Goal: Task Accomplishment & Management: Complete application form

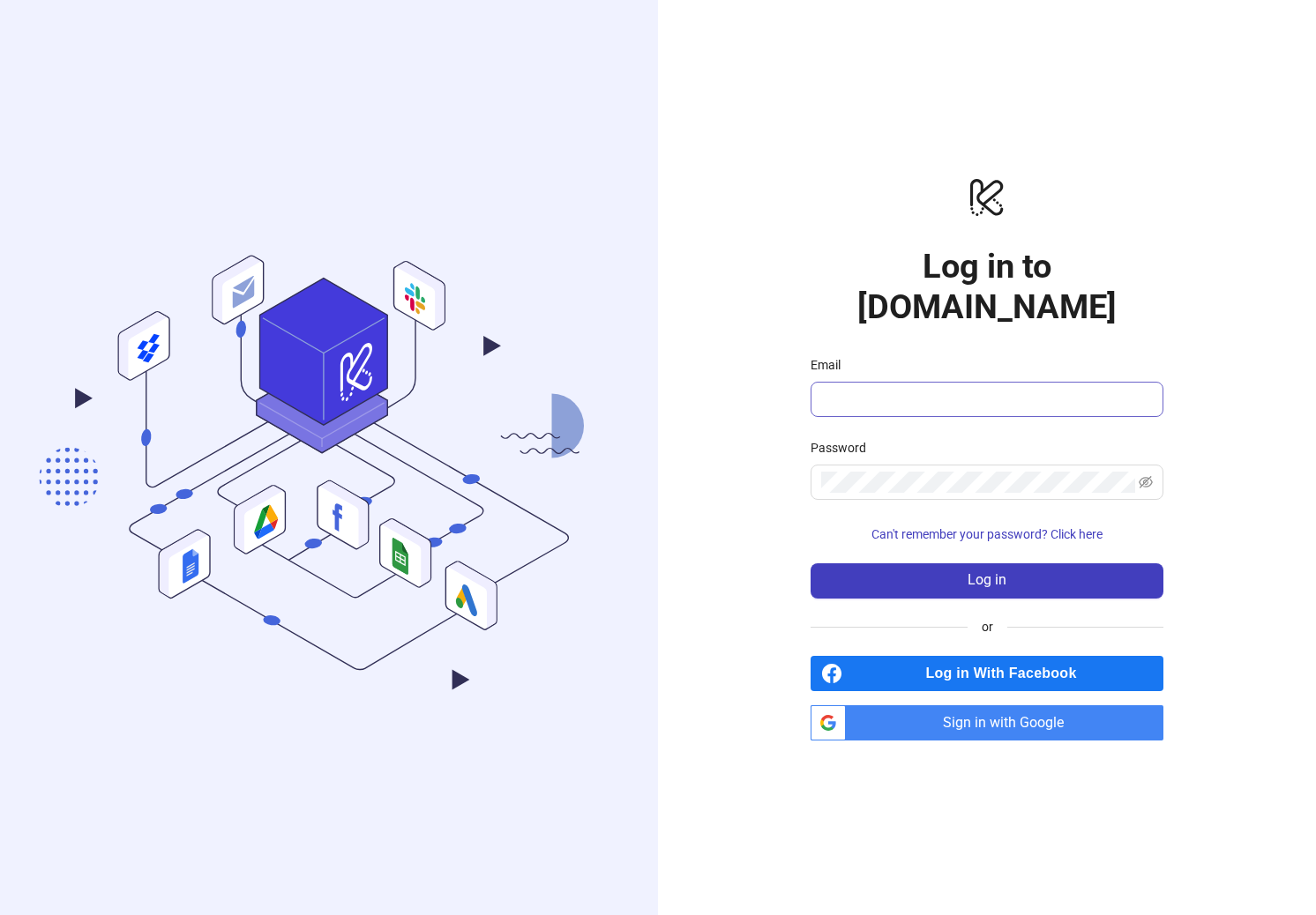
click at [944, 381] on span at bounding box center [986, 399] width 352 height 36
click at [938, 389] on input "Email" at bounding box center [985, 400] width 328 height 21
click at [854, 389] on input "Email" at bounding box center [985, 400] width 328 height 21
click at [919, 707] on span "Sign in with Google" at bounding box center [1007, 723] width 310 height 36
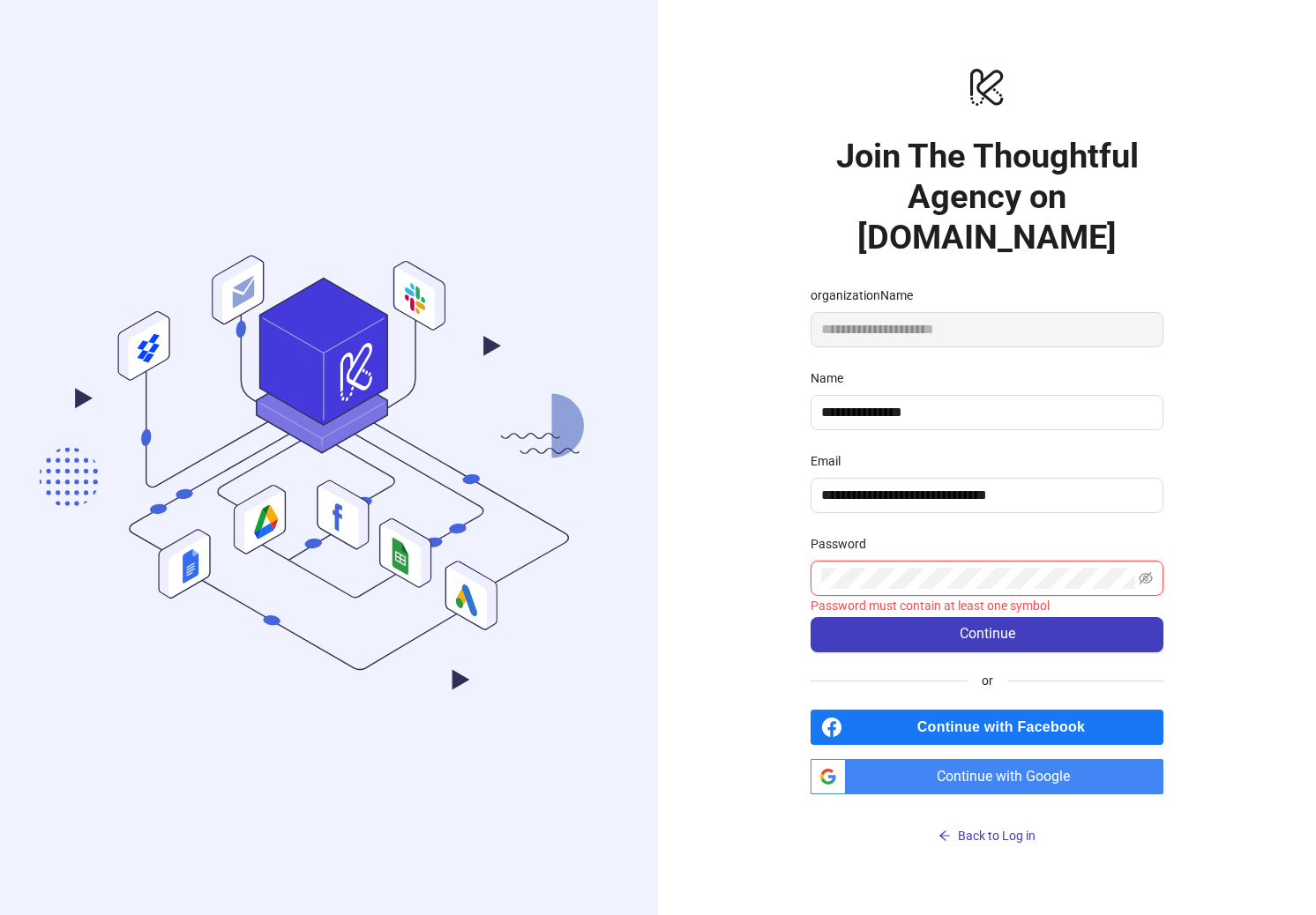
click at [810, 617] on button "Continue" at bounding box center [986, 634] width 352 height 36
click at [917, 569] on span at bounding box center [986, 578] width 352 height 36
click at [771, 581] on div "**********" at bounding box center [986, 458] width 658 height 915
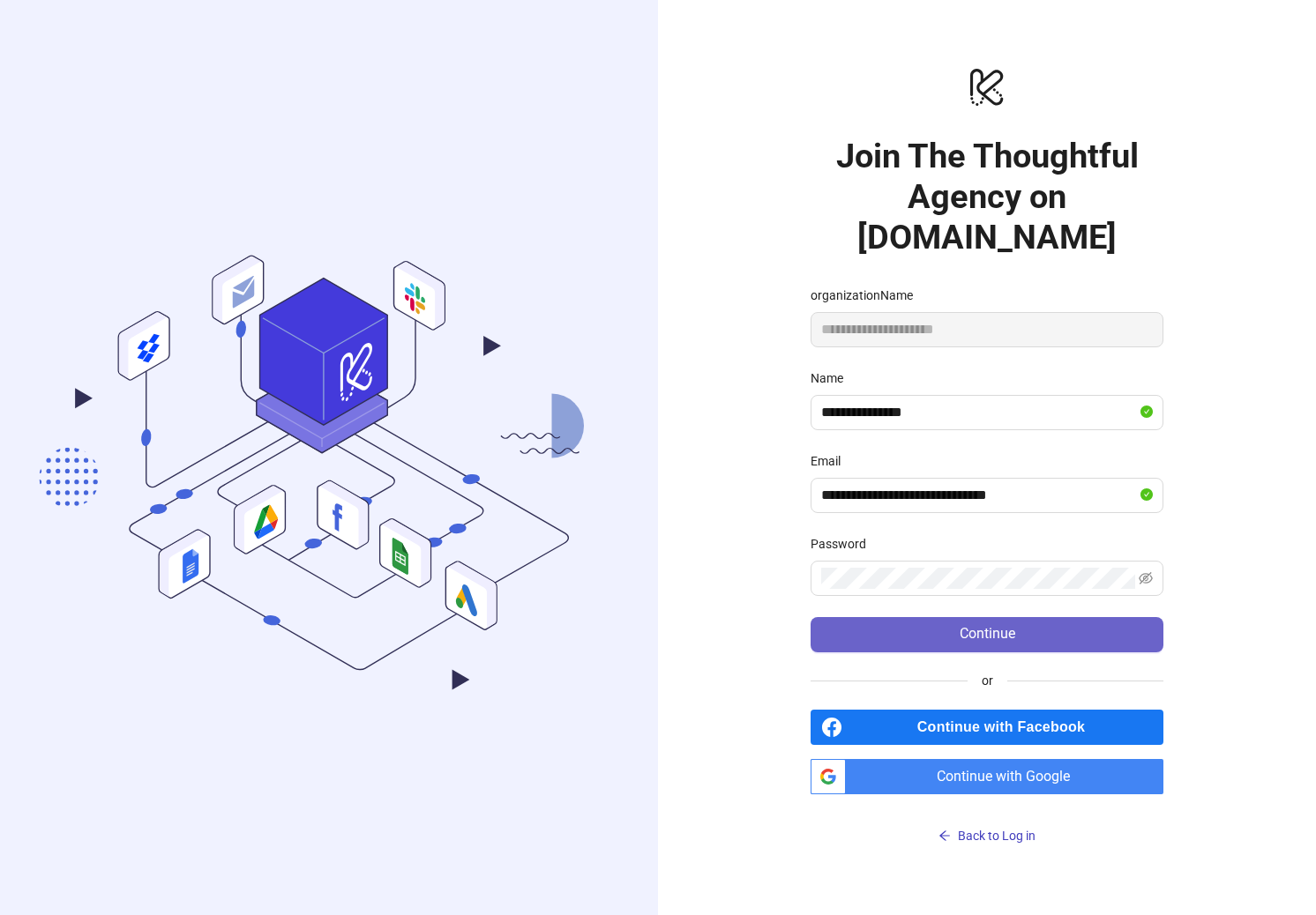
click at [970, 625] on span "Continue" at bounding box center [988, 633] width 56 height 15
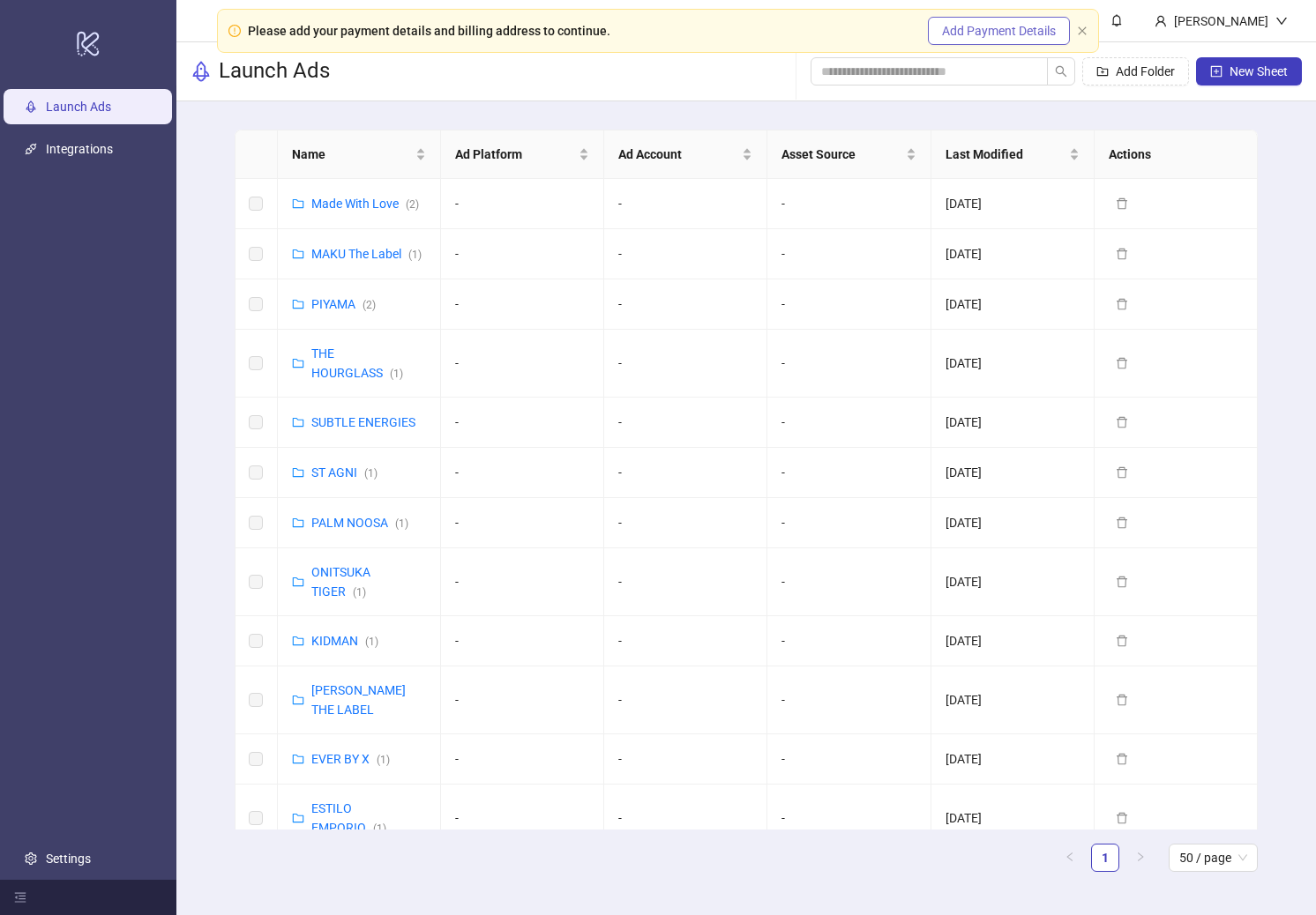
click at [961, 36] on span "Add Payment Details" at bounding box center [998, 31] width 114 height 14
click at [72, 857] on link "Settings" at bounding box center [68, 858] width 45 height 14
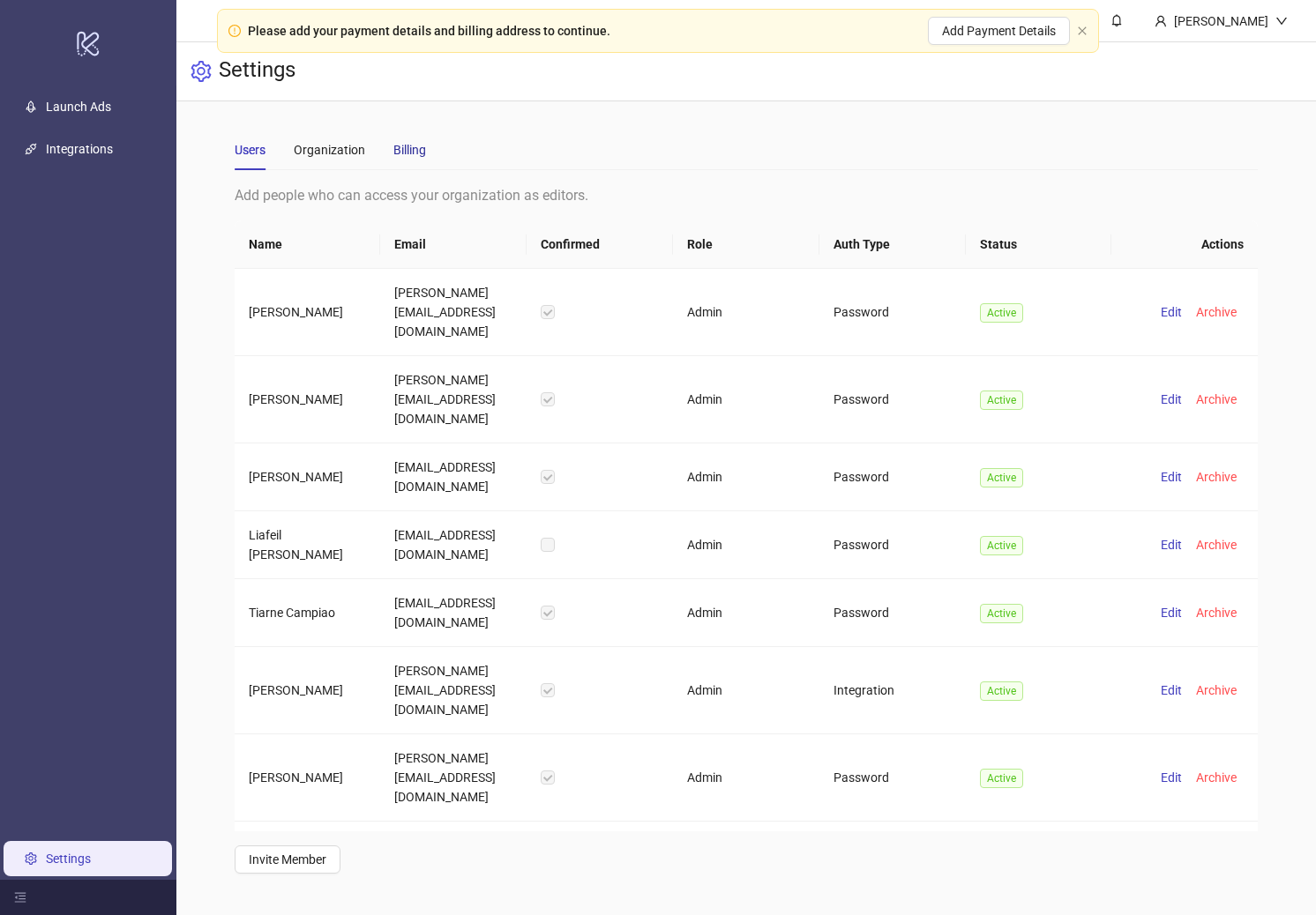
click at [405, 149] on div "Billing" at bounding box center [409, 150] width 33 height 19
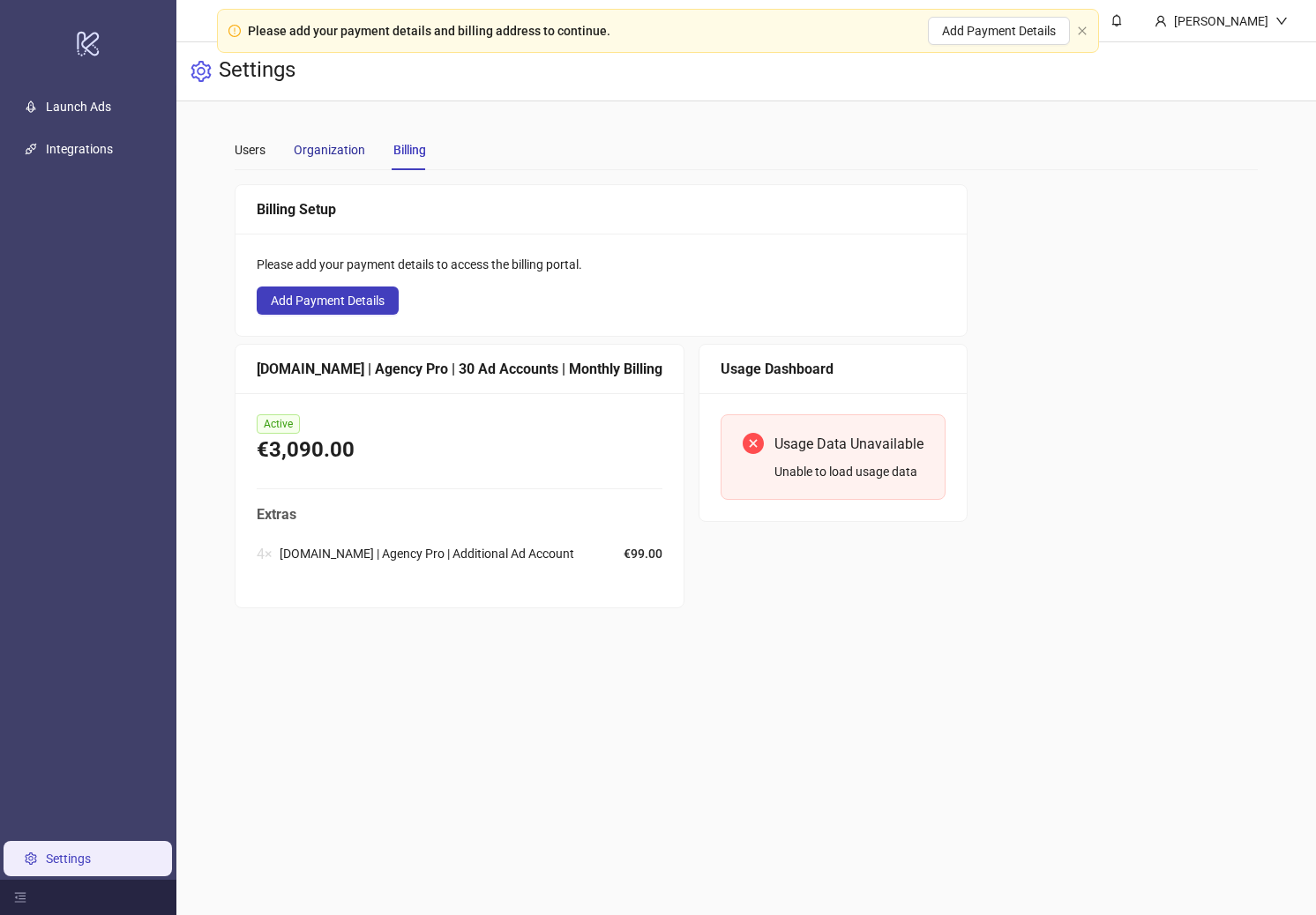
click at [336, 157] on div "Organization" at bounding box center [329, 150] width 71 height 19
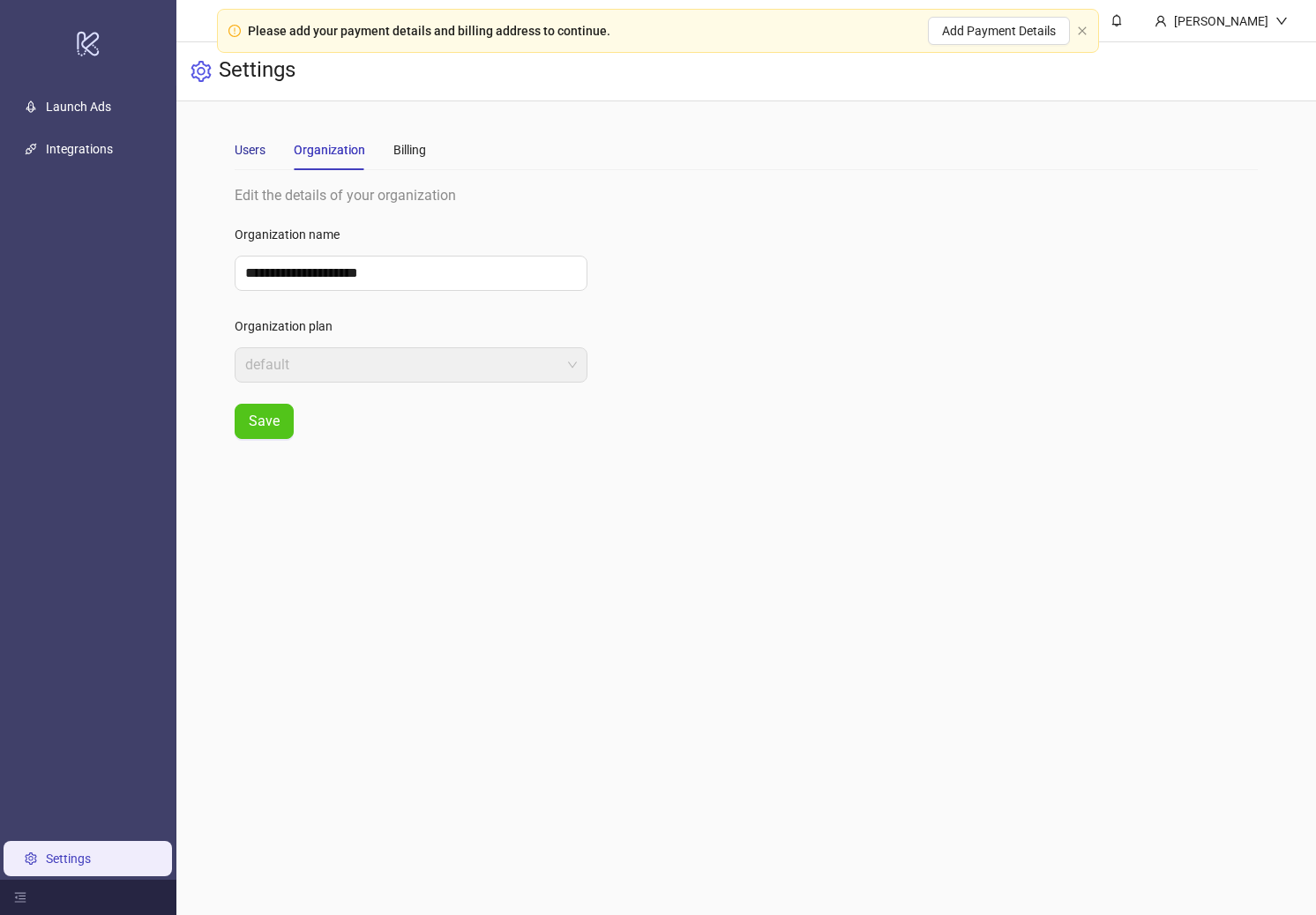
click at [259, 154] on div "Users" at bounding box center [250, 150] width 31 height 19
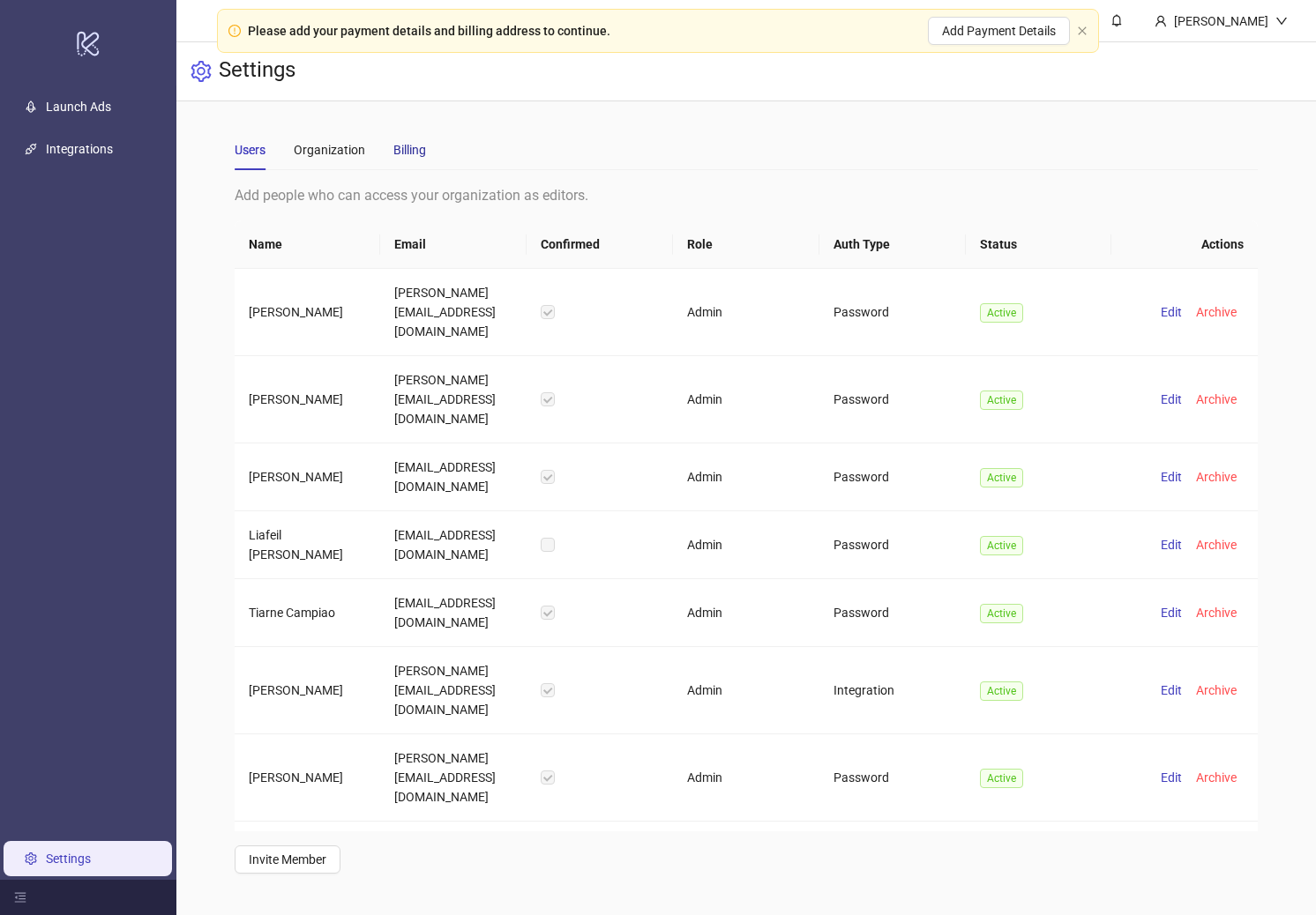
click at [408, 149] on div "Billing" at bounding box center [409, 150] width 33 height 19
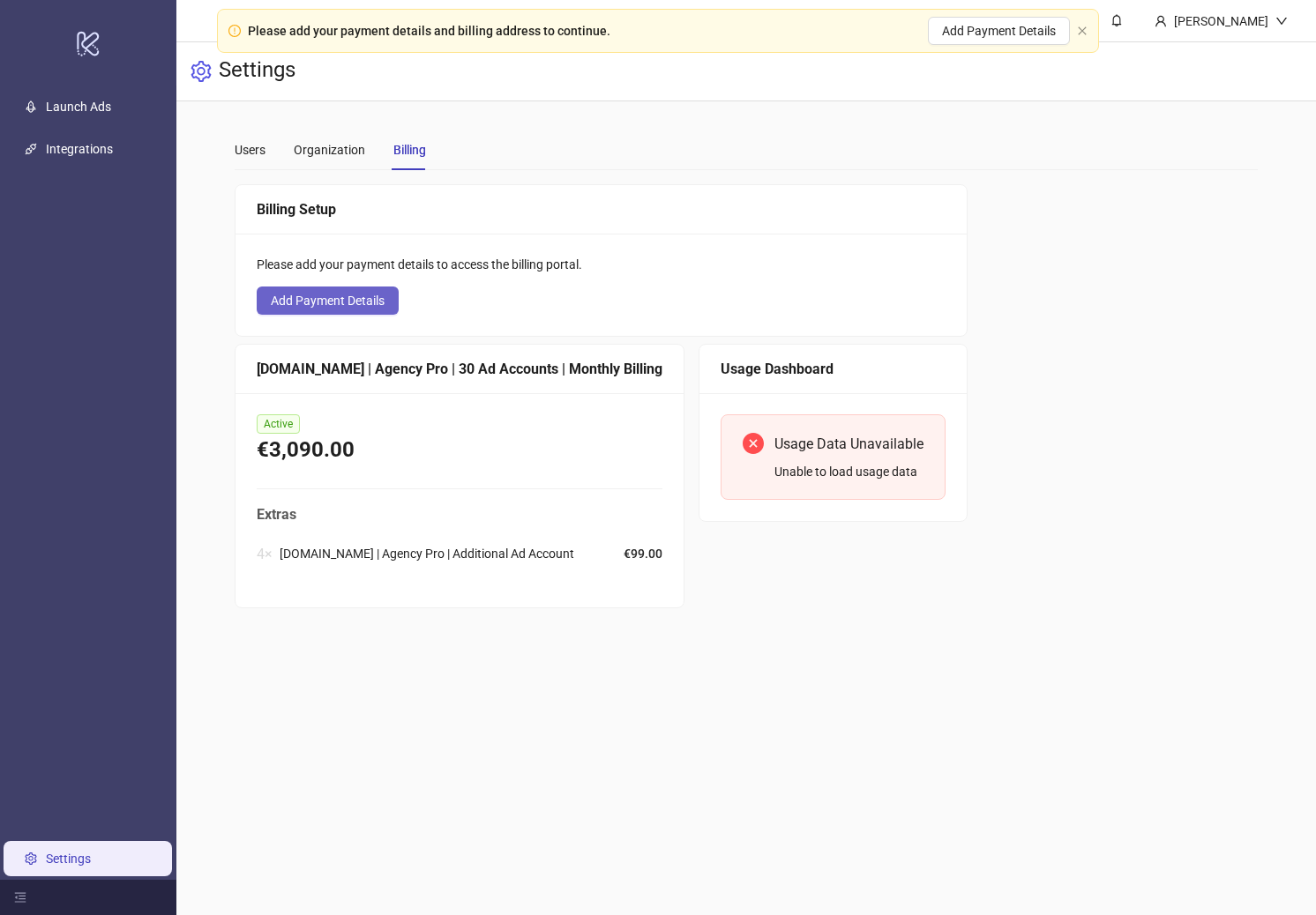
click at [349, 306] on span "Add Payment Details" at bounding box center [327, 300] width 114 height 14
click at [624, 559] on span "€99.00" at bounding box center [643, 553] width 39 height 19
click at [624, 543] on span "€99.00" at bounding box center [643, 553] width 39 height 19
click at [415, 464] on div "€3,090.00" at bounding box center [460, 450] width 406 height 34
click at [432, 542] on div "4 × [DOMAIN_NAME] | Agency Pro | Additional Ad Account €99.00" at bounding box center [460, 553] width 406 height 36
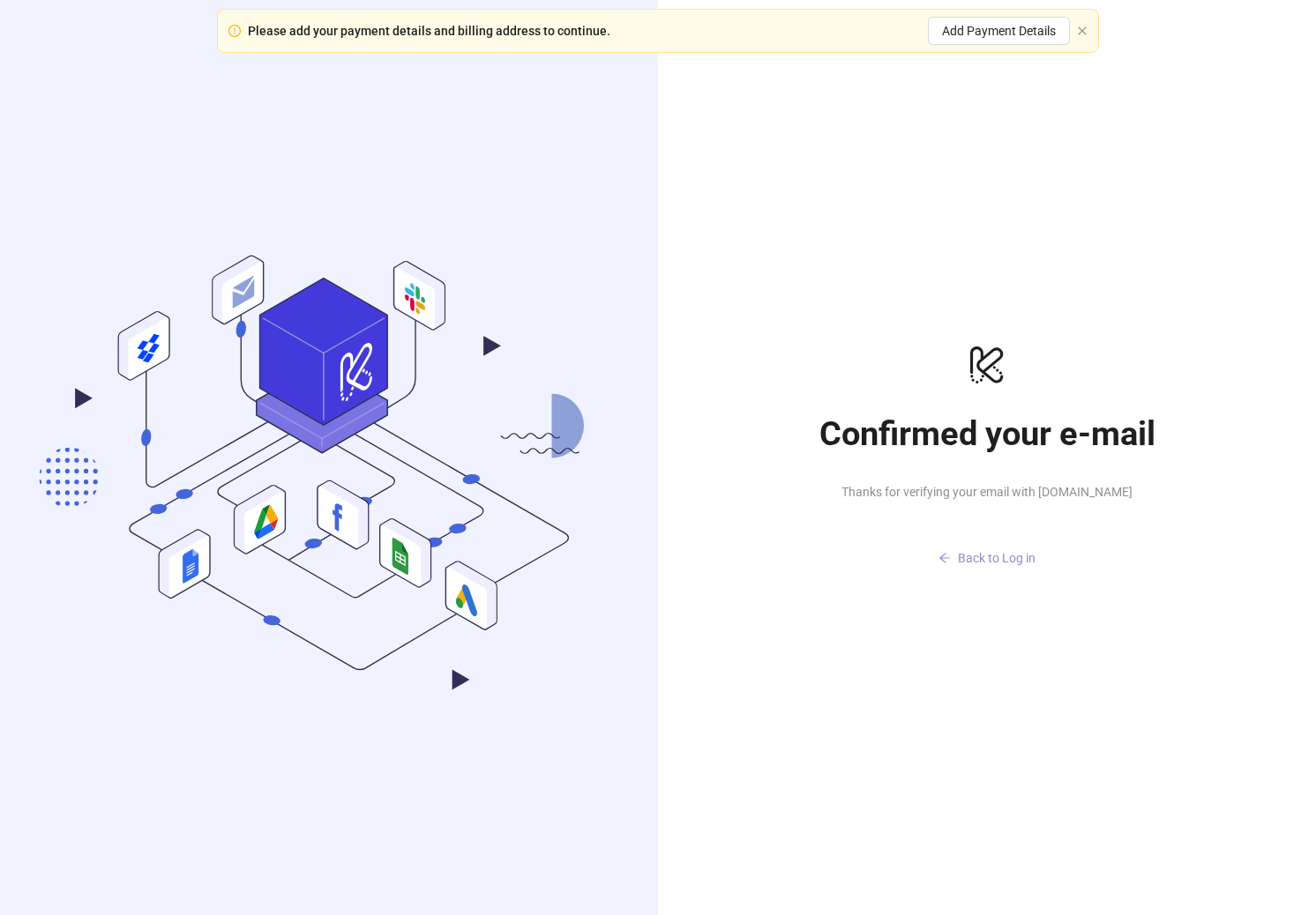
click at [959, 553] on span "Back to Log in" at bounding box center [996, 558] width 77 height 14
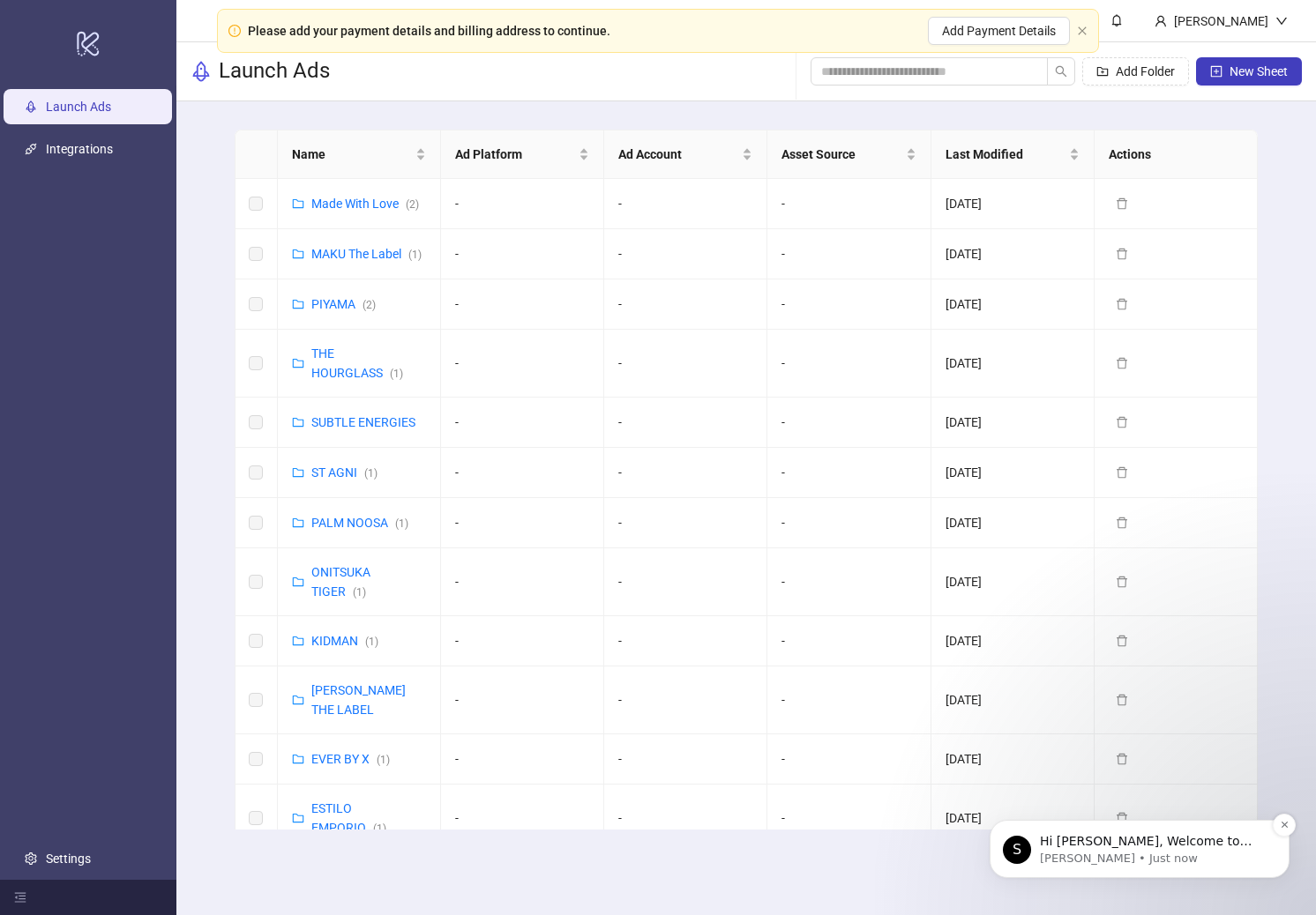
click at [1079, 856] on p "Simon • Just now" at bounding box center [1154, 858] width 228 height 15
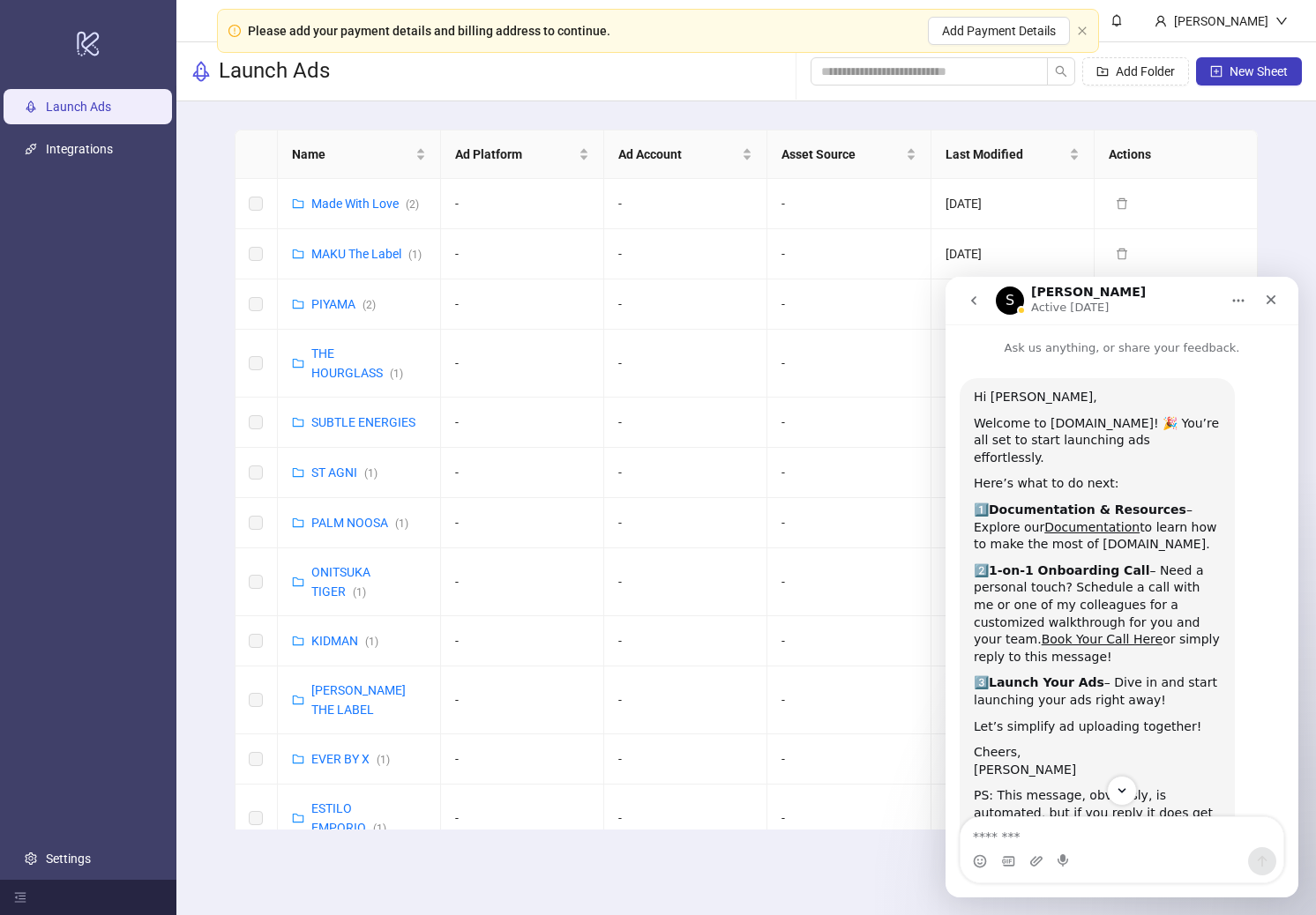
scroll to position [52, 0]
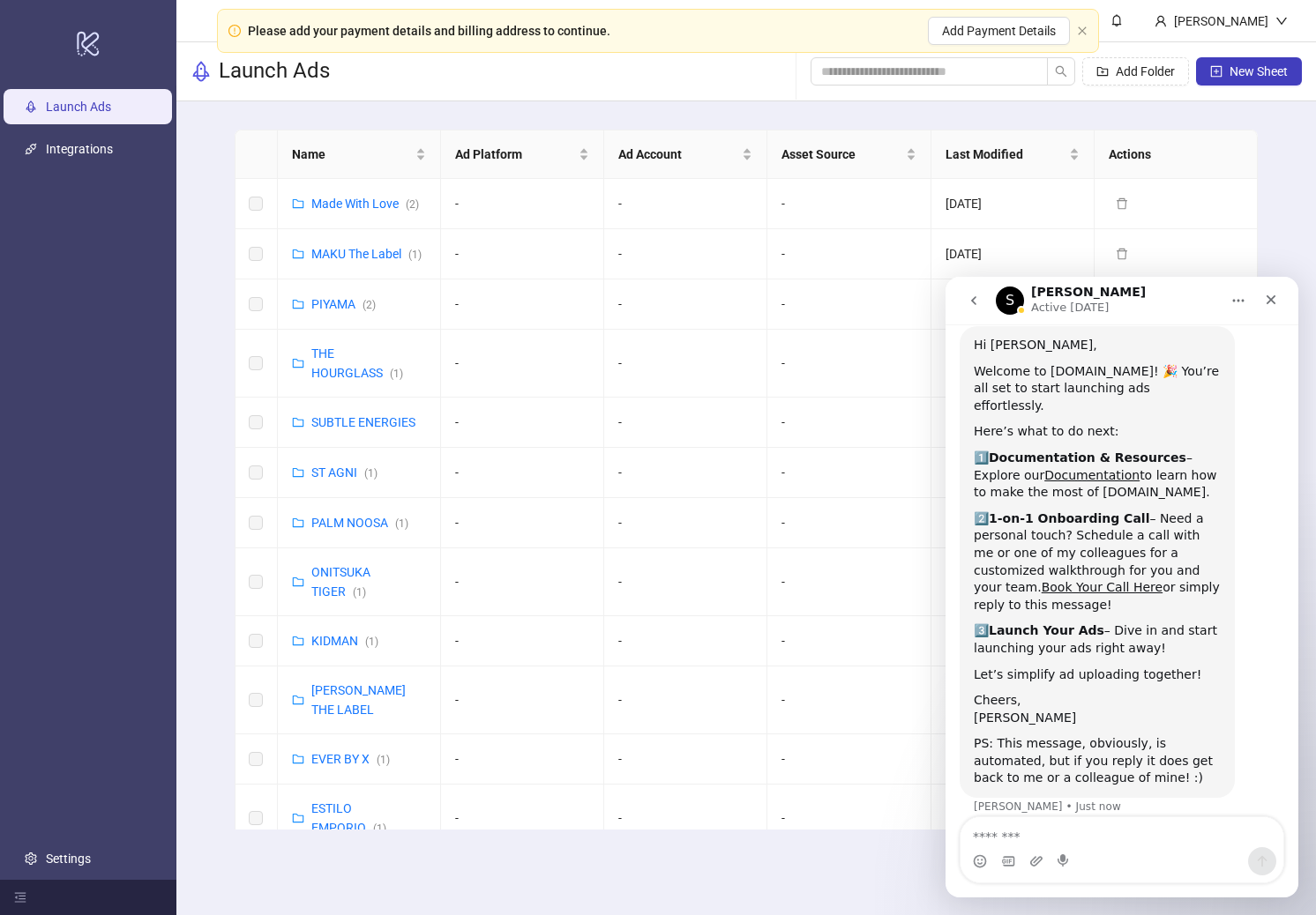
click at [1017, 833] on textarea "Message…" at bounding box center [1122, 832] width 322 height 30
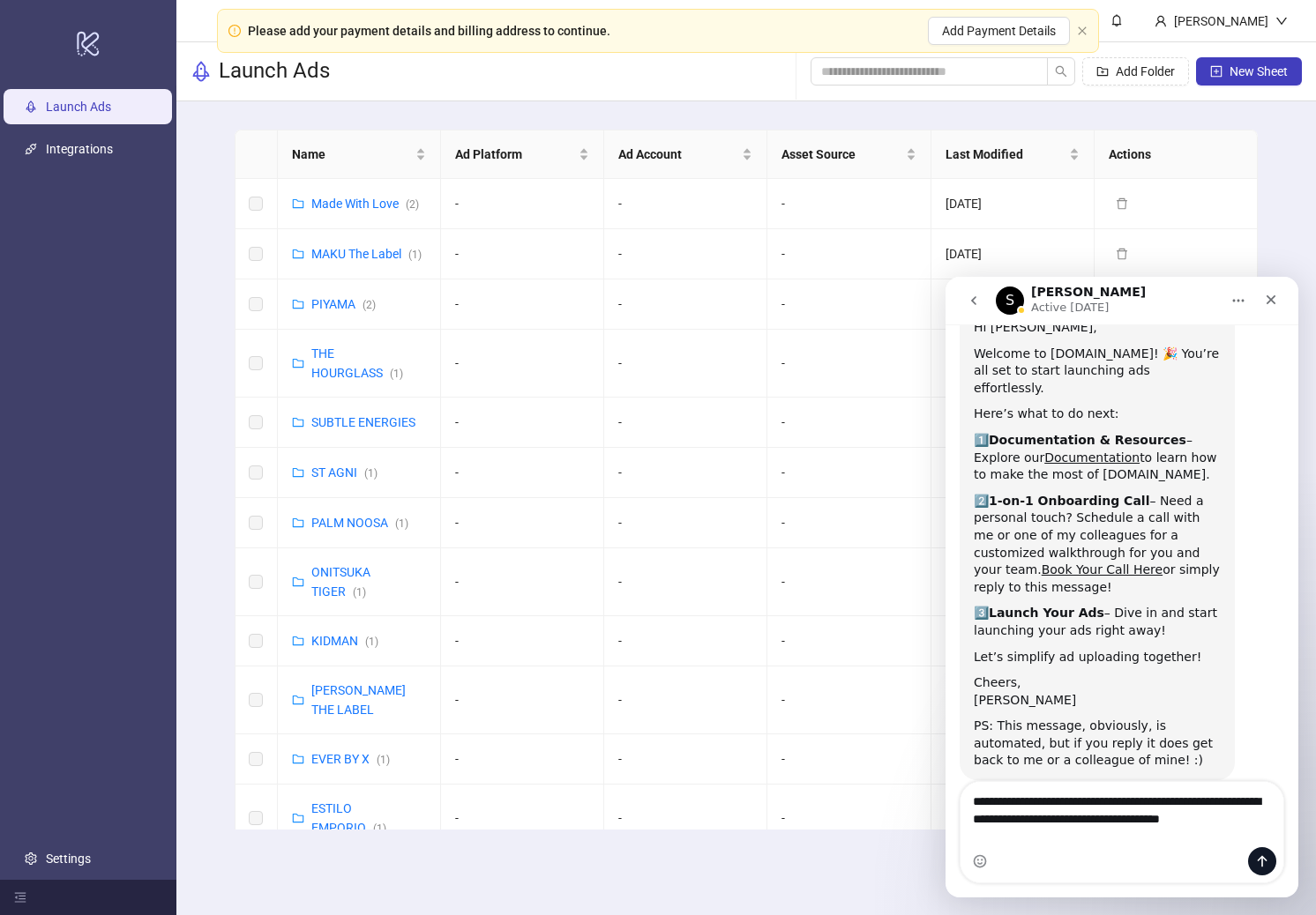
scroll to position [87, 0]
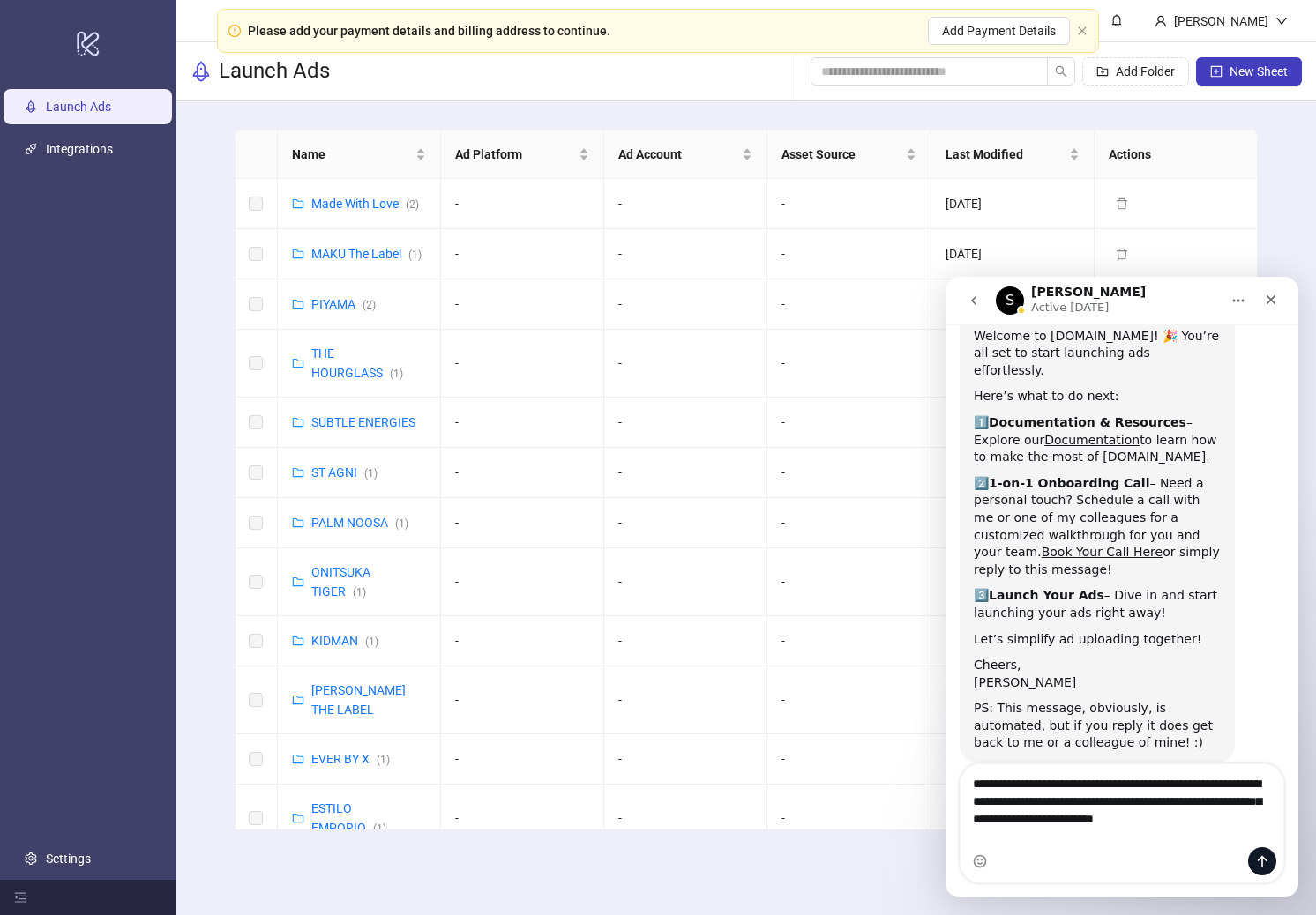
type textarea "**********"
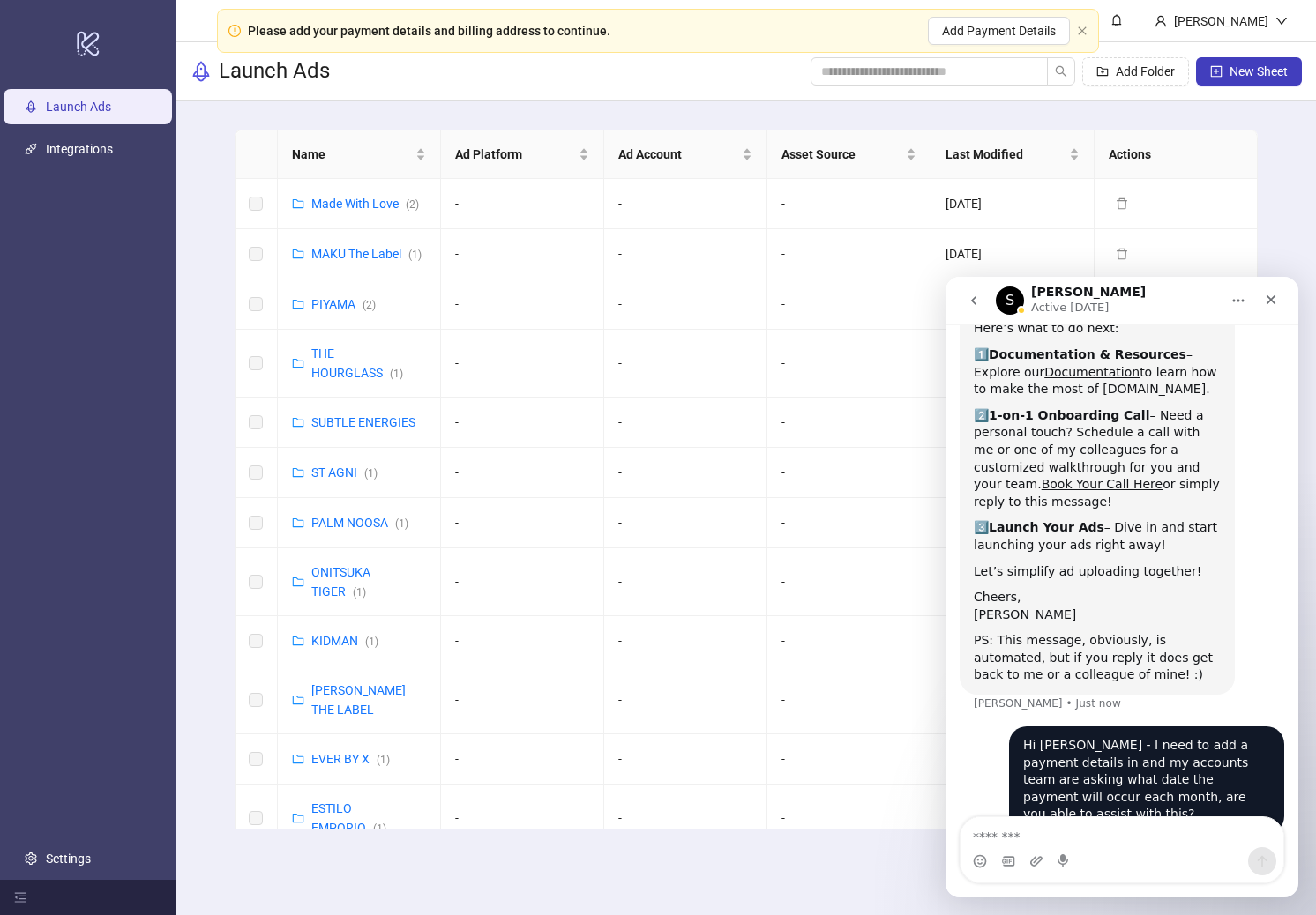
scroll to position [157, 0]
